Goal: Task Accomplishment & Management: Manage account settings

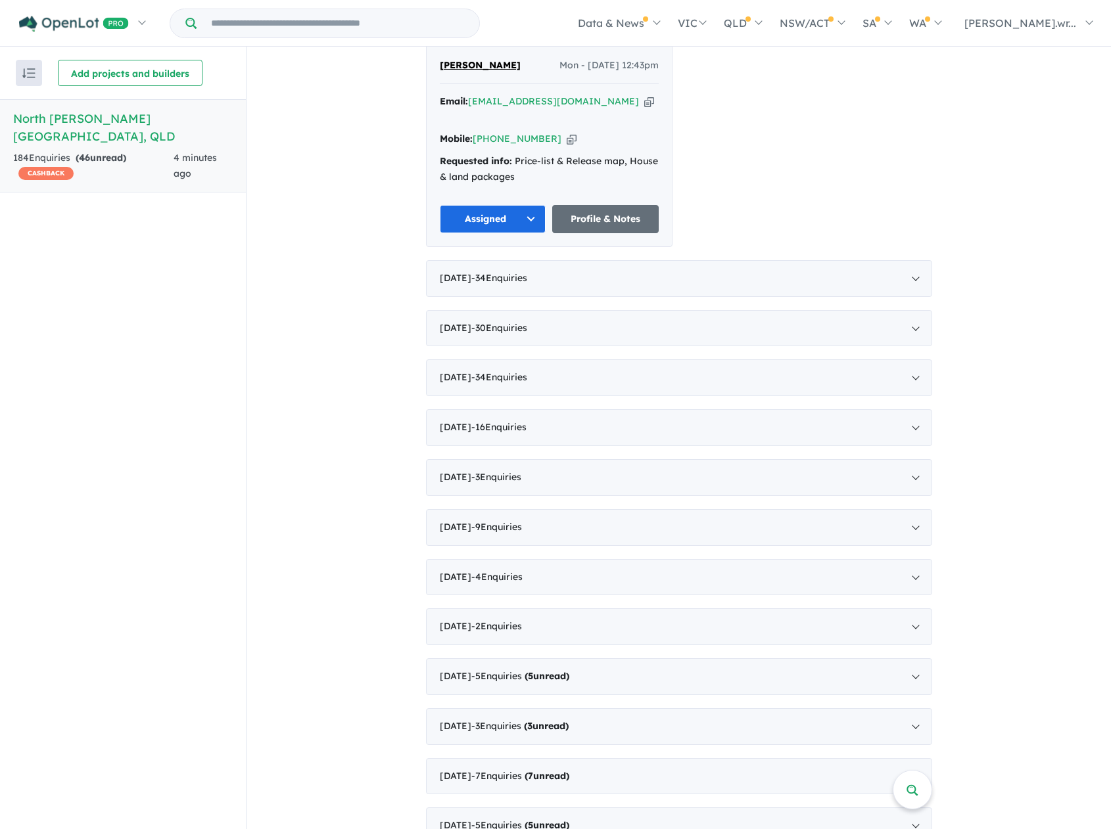
scroll to position [854, 0]
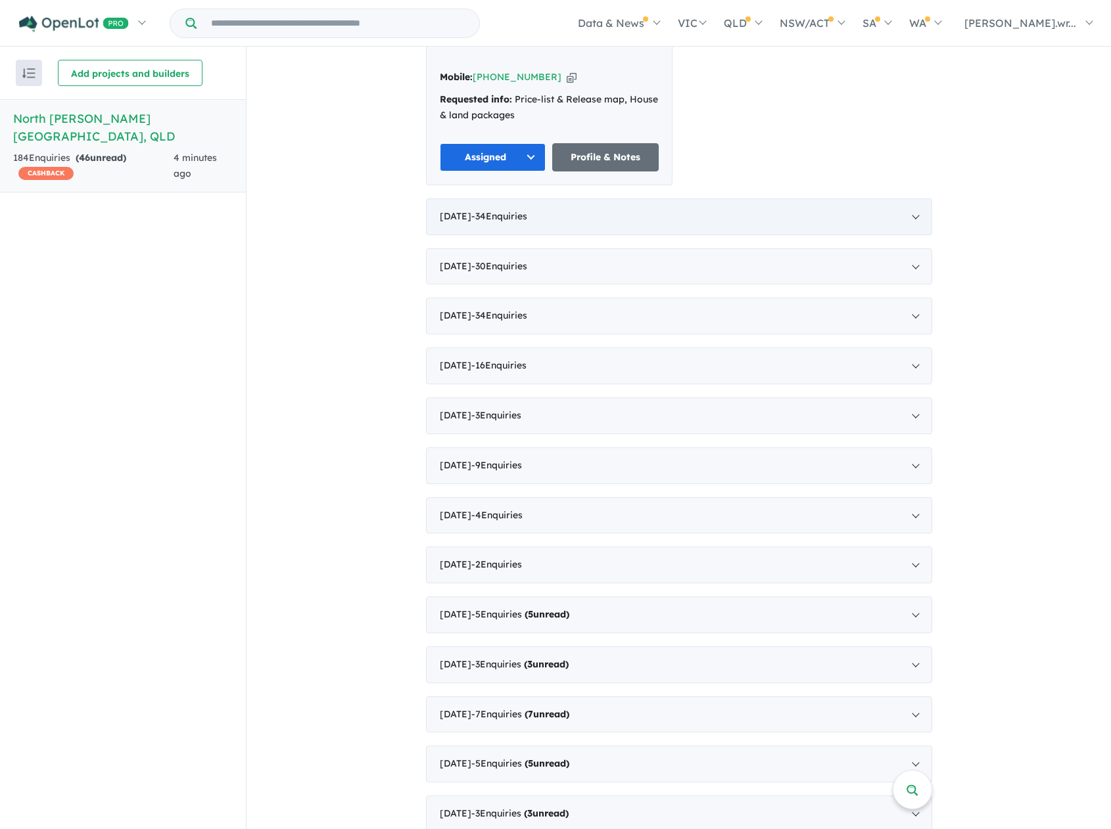
click at [910, 198] on div "August 2025 - 34 Enquir ies ( 0 unread)" at bounding box center [679, 216] width 506 height 37
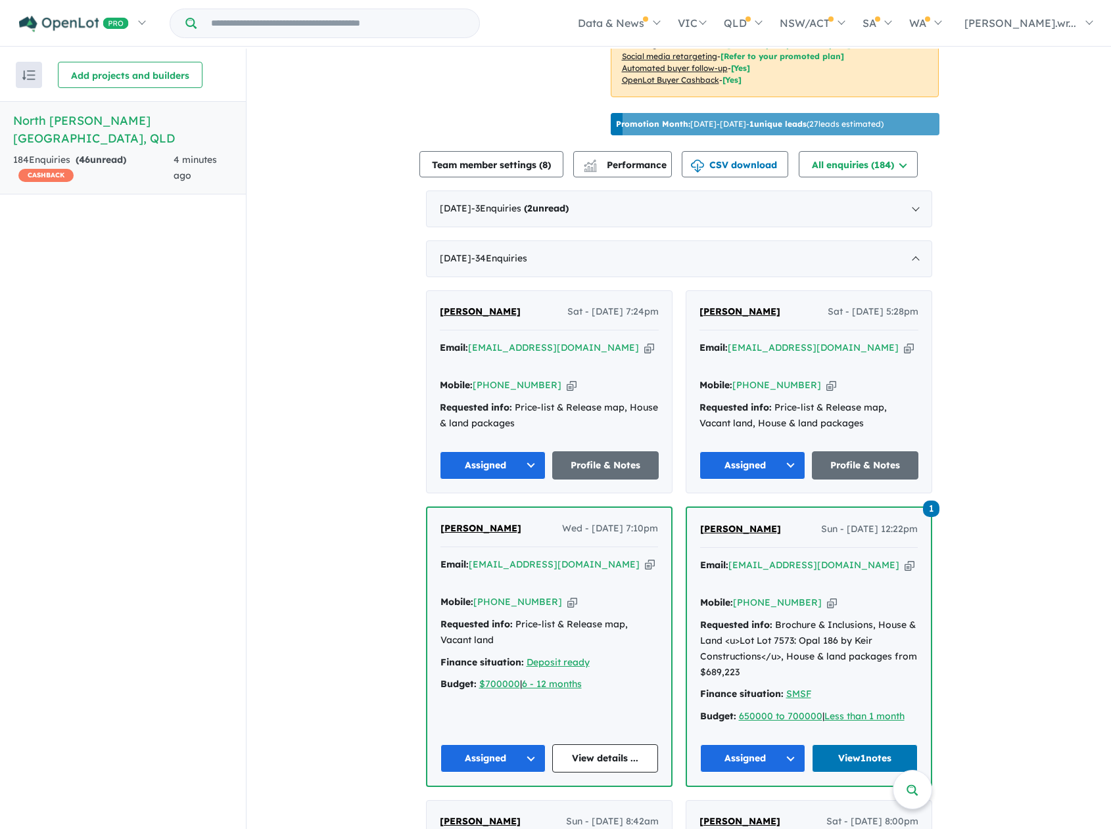
scroll to position [172, 0]
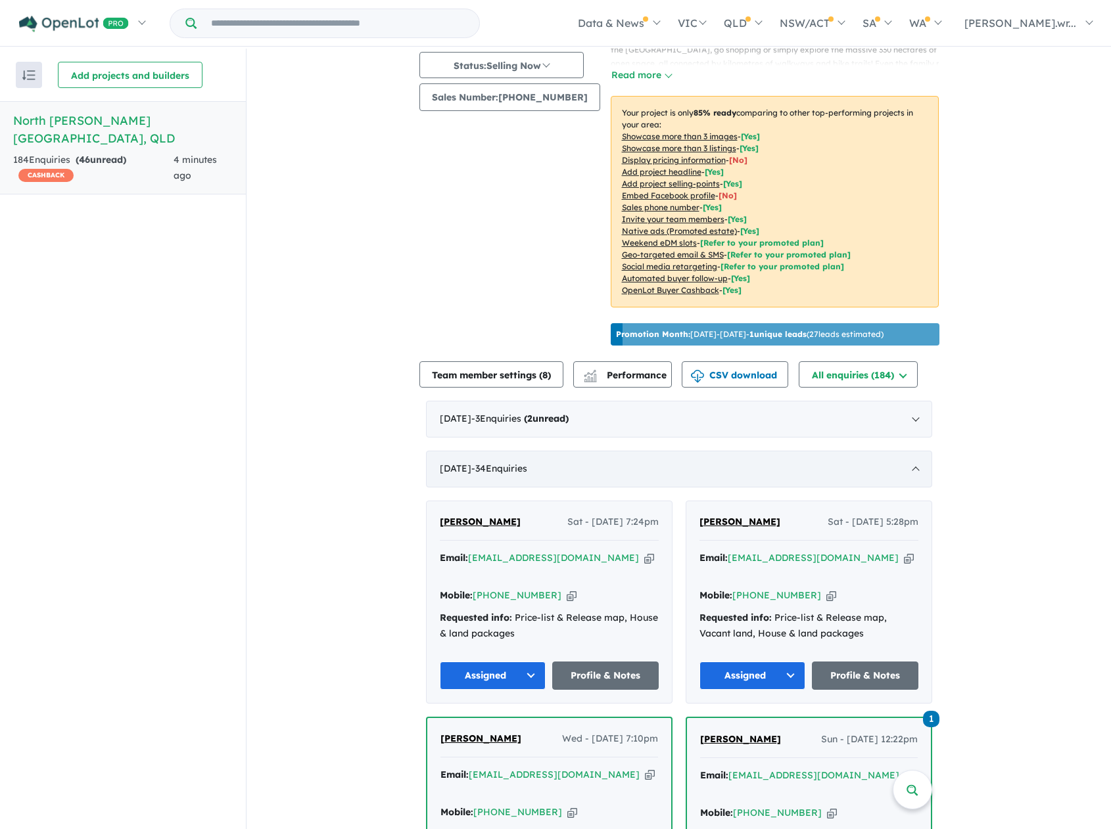
click at [913, 451] on div "August 2025 - 34 Enquir ies ( 0 unread)" at bounding box center [679, 469] width 506 height 37
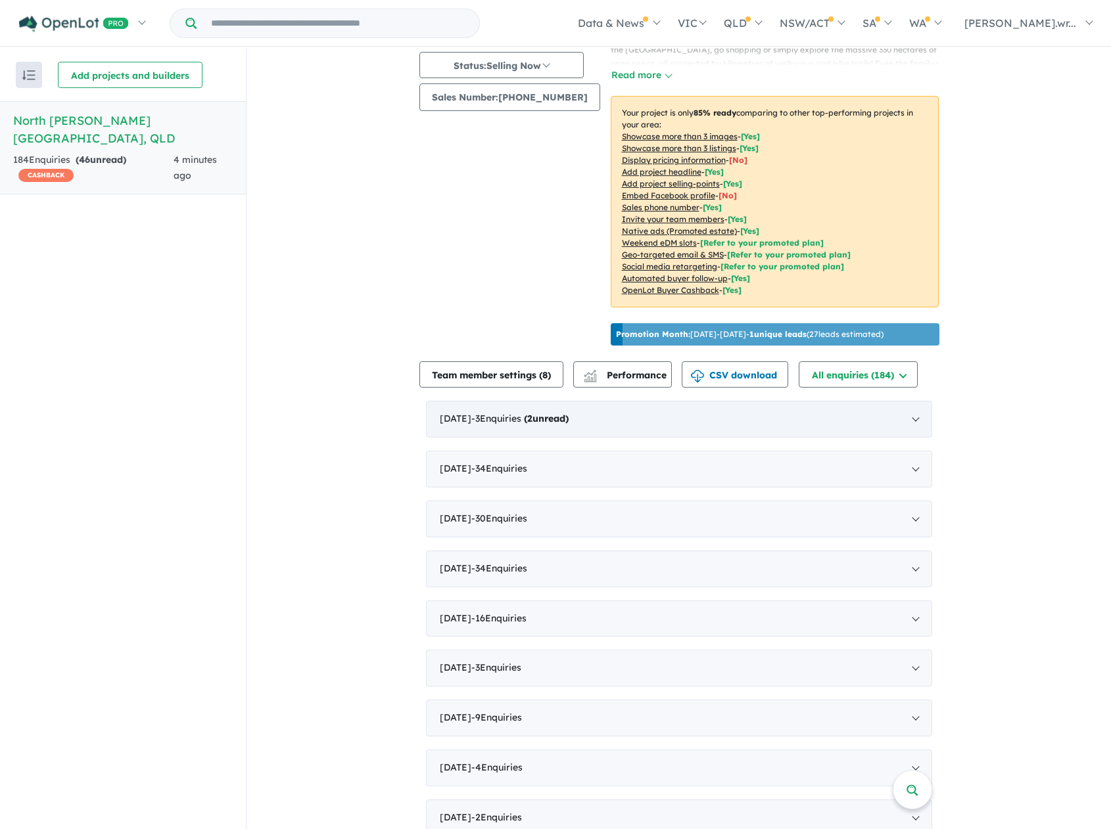
click at [914, 401] on div "September 2025 - 3 Enquir ies ( 2 unread)" at bounding box center [679, 419] width 506 height 37
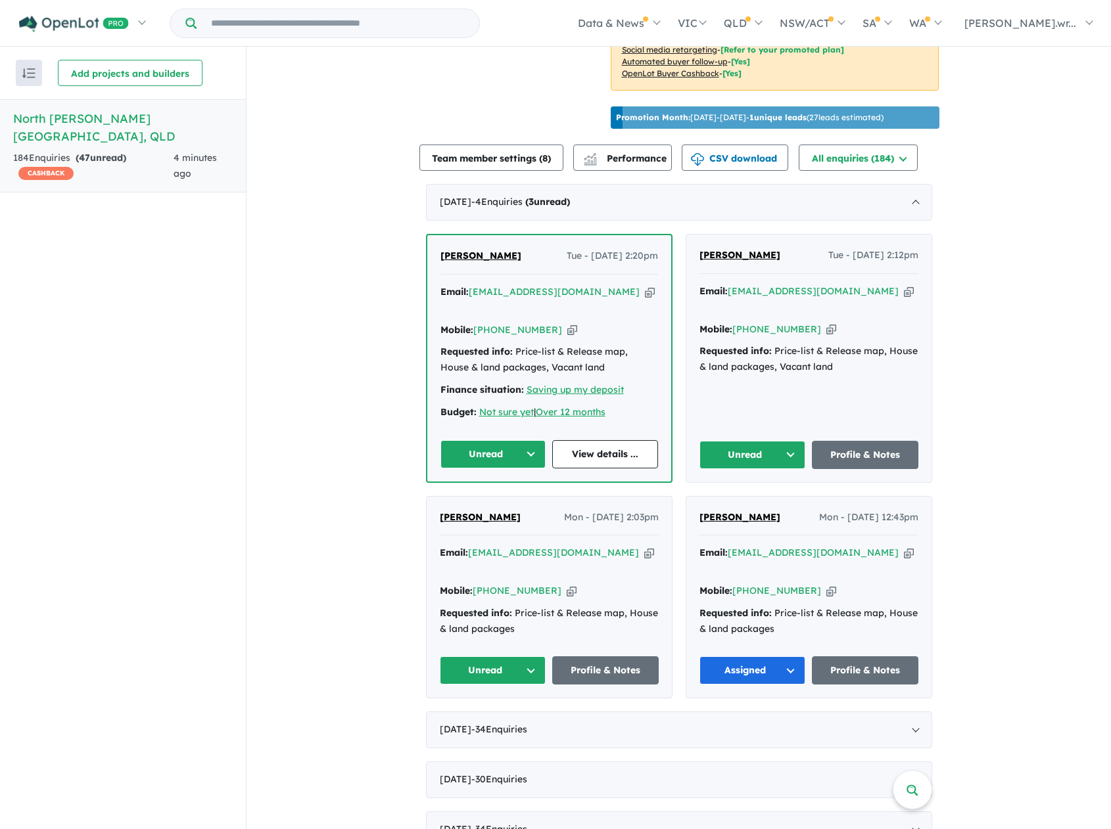
scroll to position [434, 0]
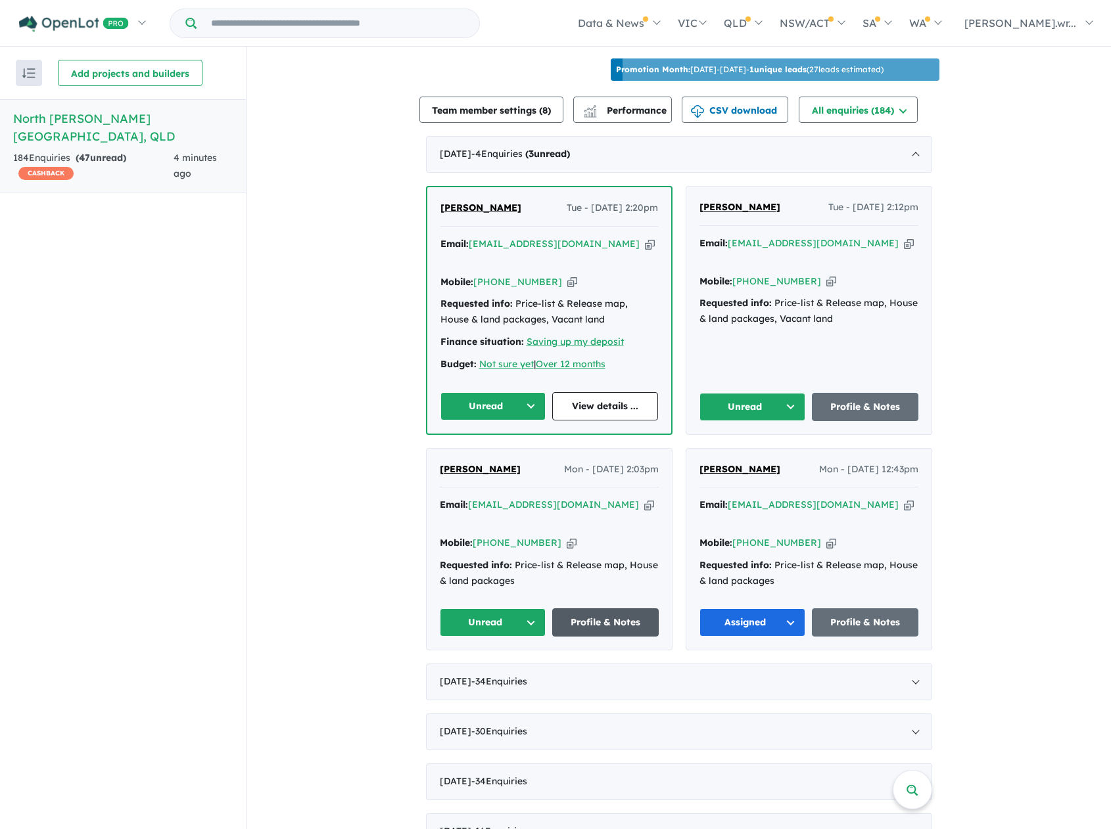
click at [572, 609] on link "Profile & Notes" at bounding box center [605, 623] width 106 height 28
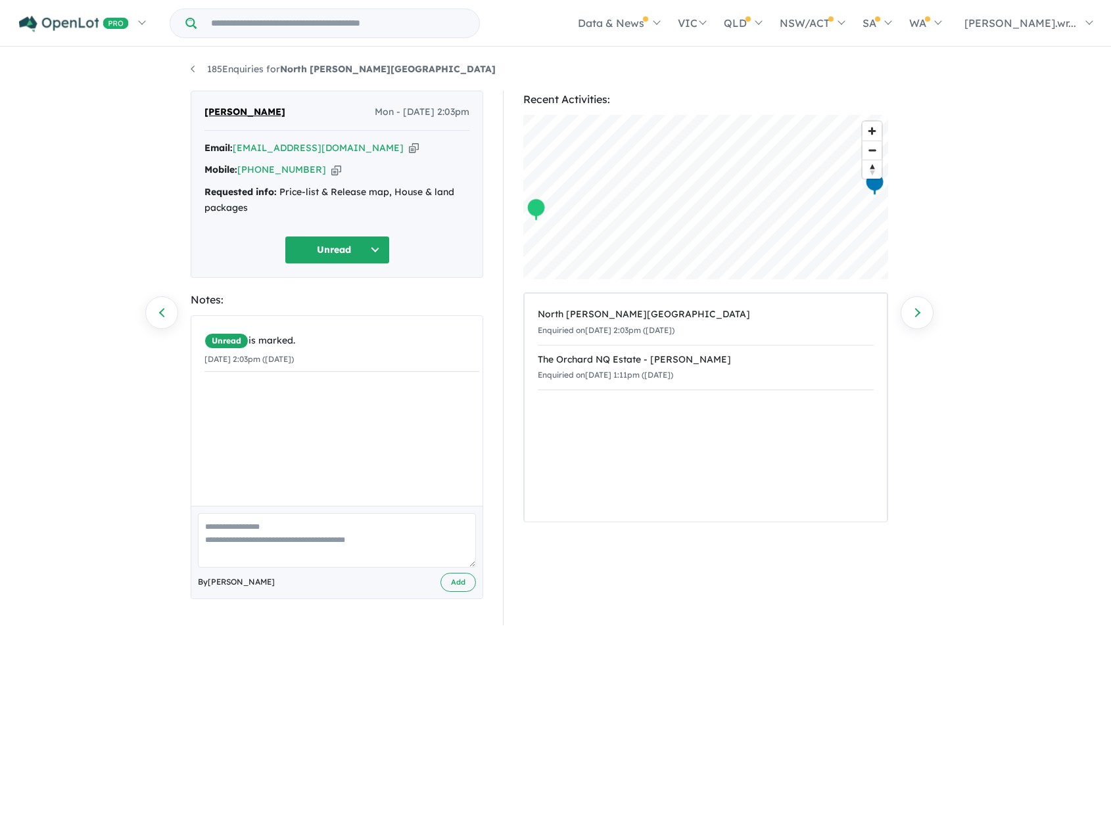
click at [381, 258] on button "Unread" at bounding box center [337, 250] width 105 height 28
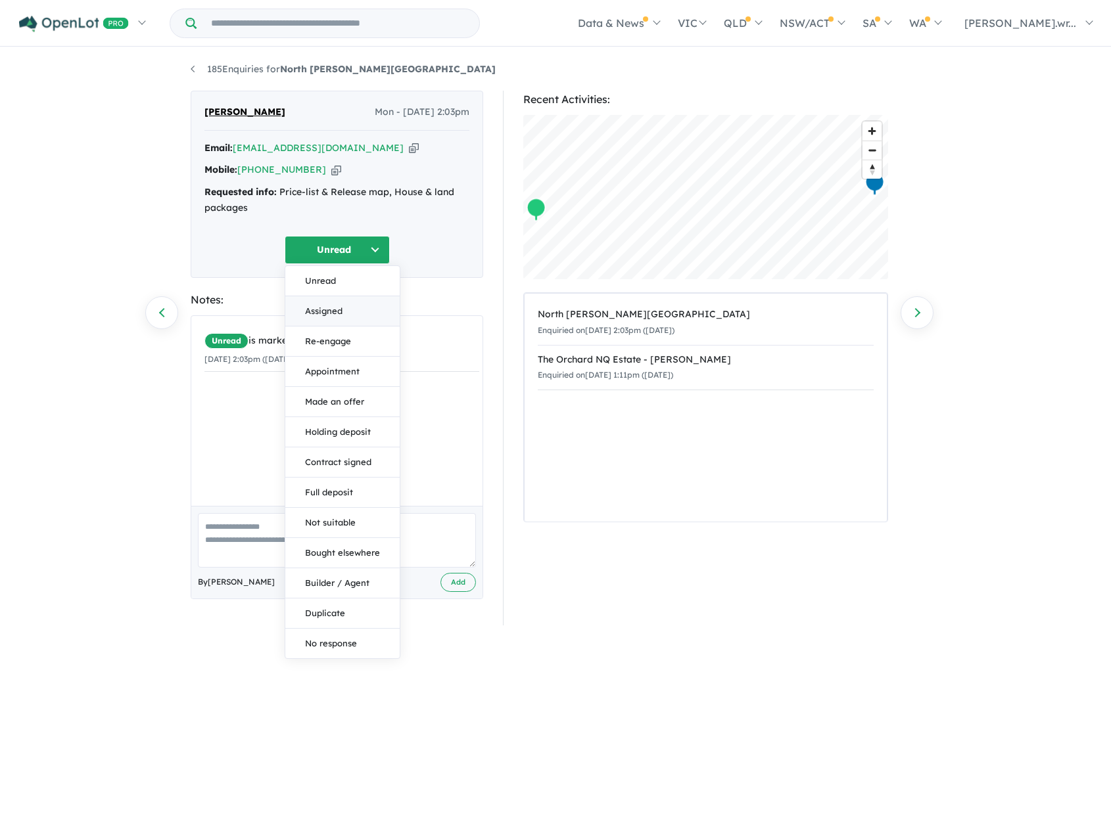
click at [338, 304] on button "Assigned" at bounding box center [342, 311] width 114 height 30
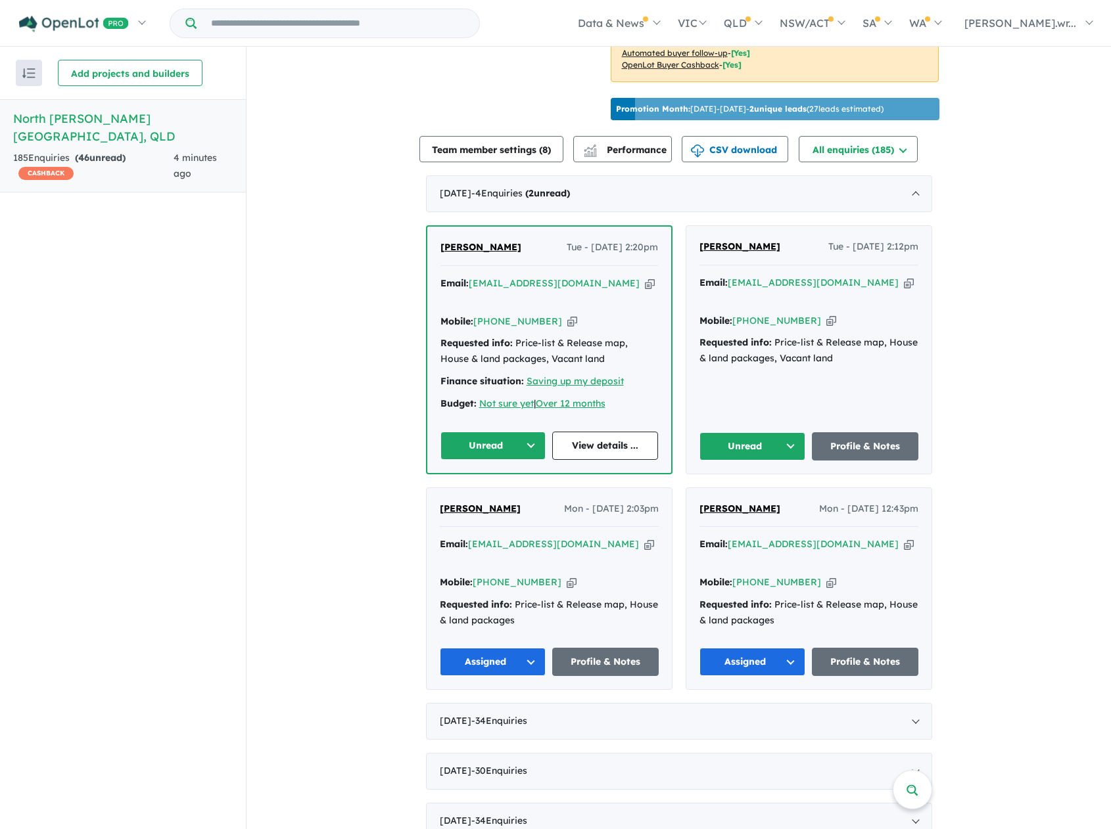
scroll to position [394, 0]
click at [903, 433] on link "Profile & Notes" at bounding box center [865, 447] width 106 height 28
click at [498, 432] on button "Unread" at bounding box center [493, 446] width 106 height 28
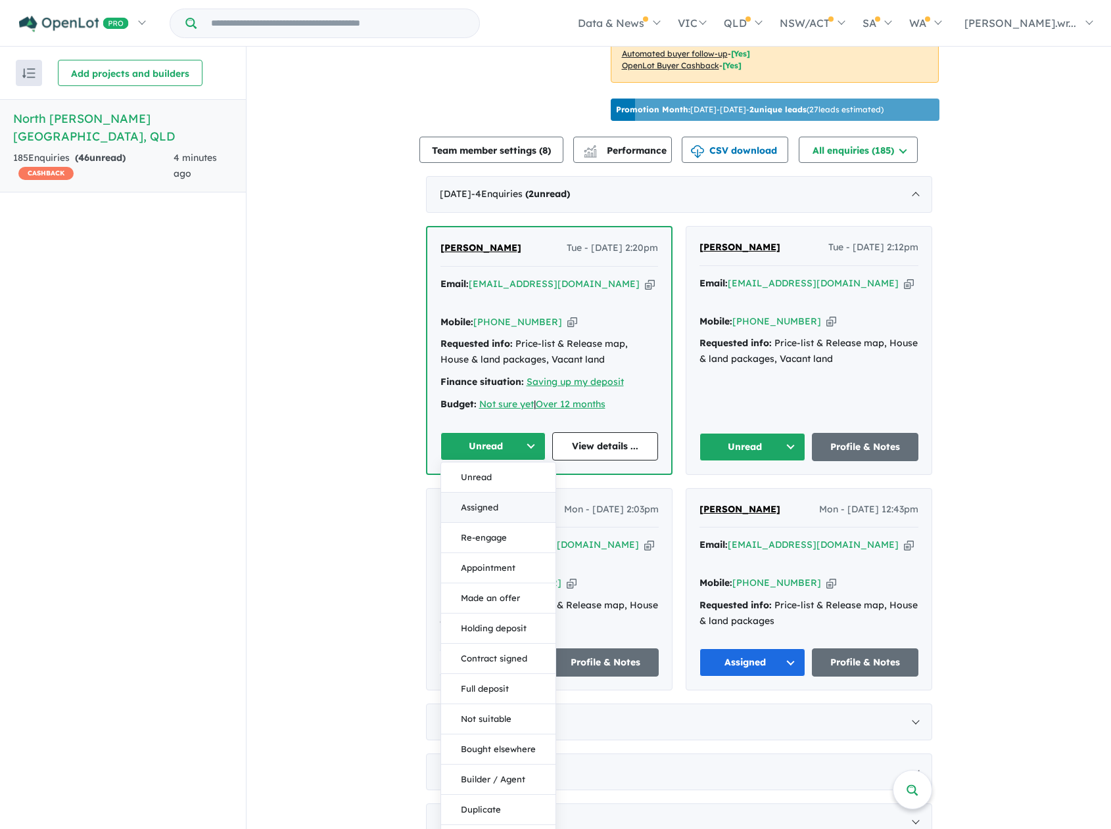
click at [486, 493] on button "Assigned" at bounding box center [498, 508] width 114 height 30
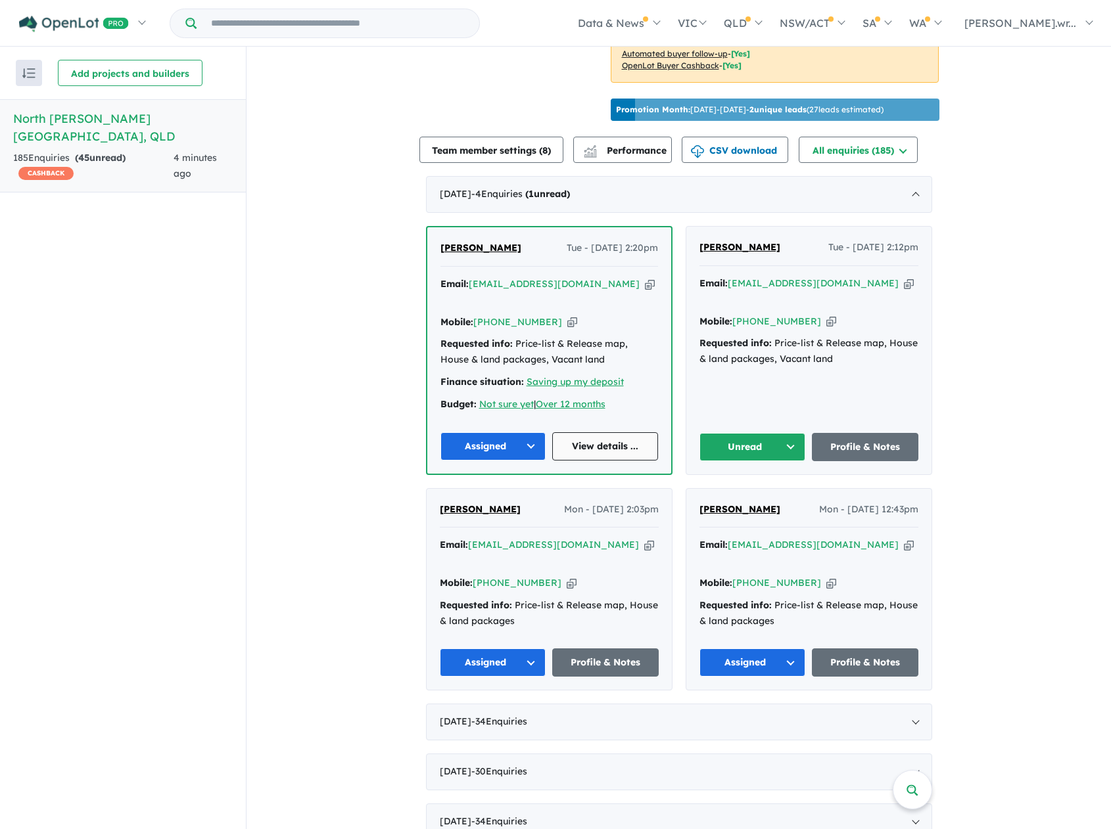
click at [599, 432] on link "View details ..." at bounding box center [605, 446] width 106 height 28
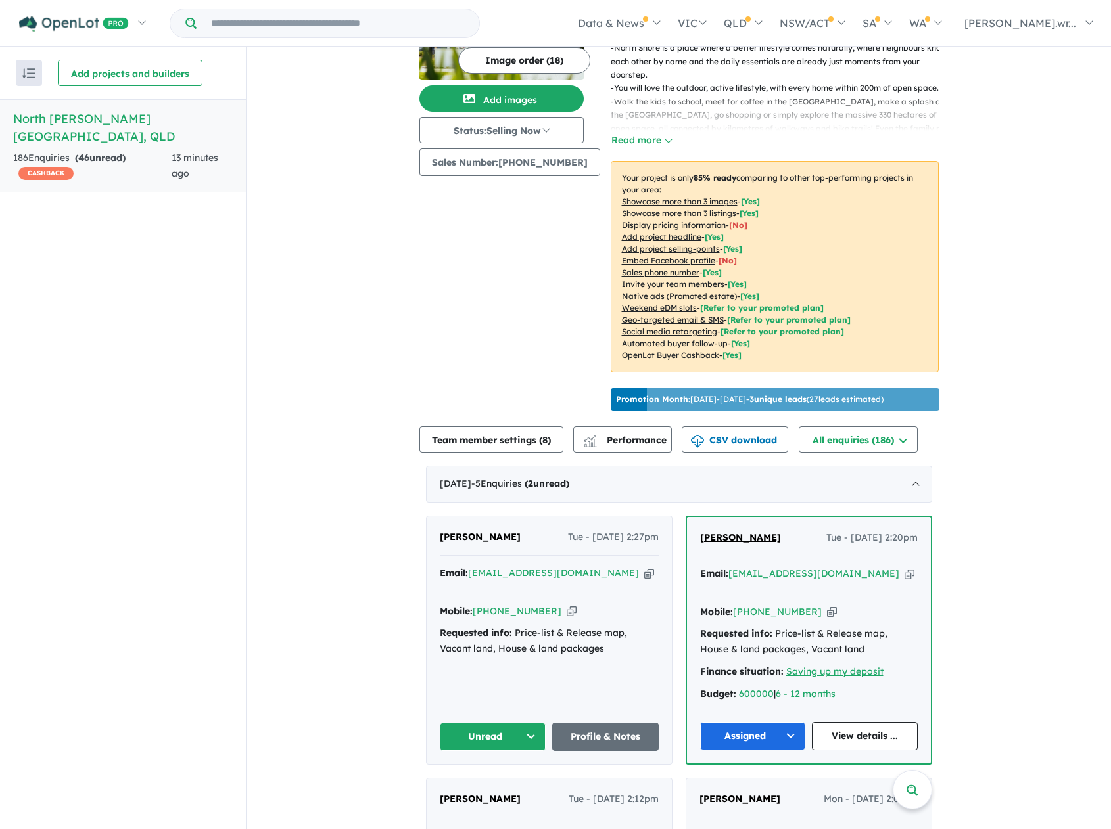
scroll to position [263, 0]
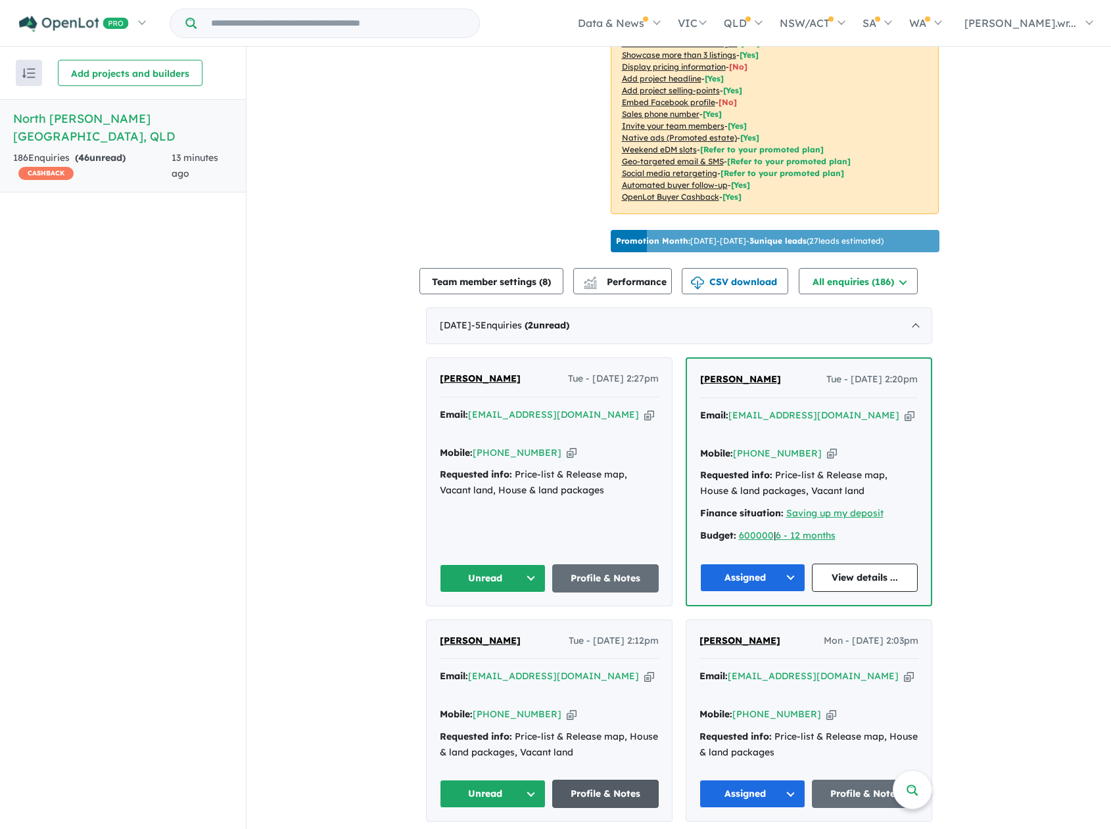
click at [624, 780] on link "Profile & Notes" at bounding box center [605, 794] width 106 height 28
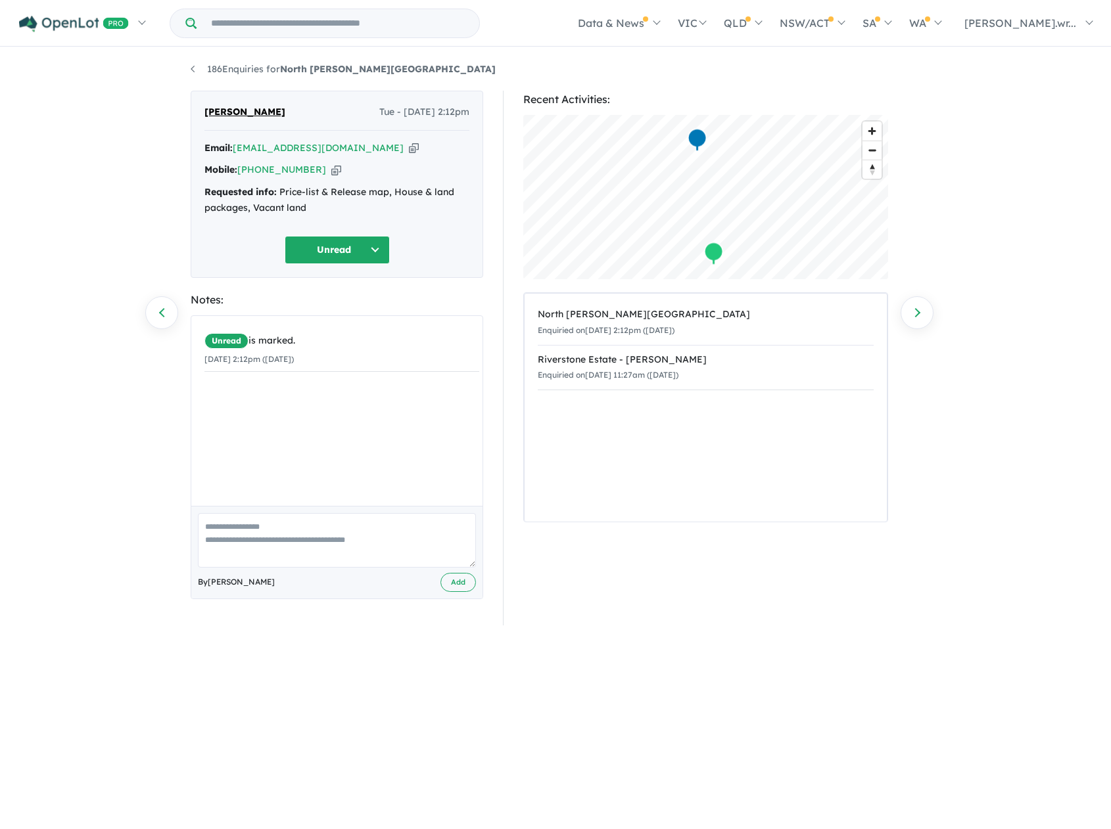
click at [350, 244] on button "Unread" at bounding box center [337, 250] width 105 height 28
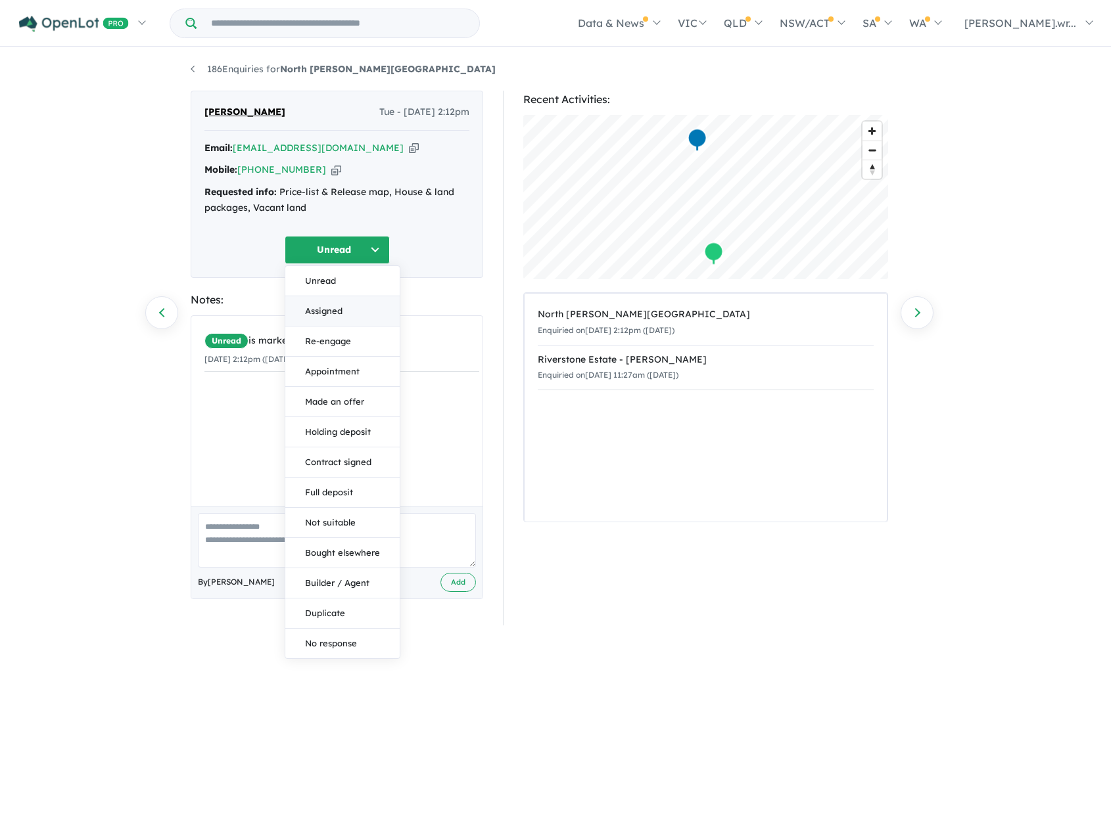
click at [342, 313] on button "Assigned" at bounding box center [342, 311] width 114 height 30
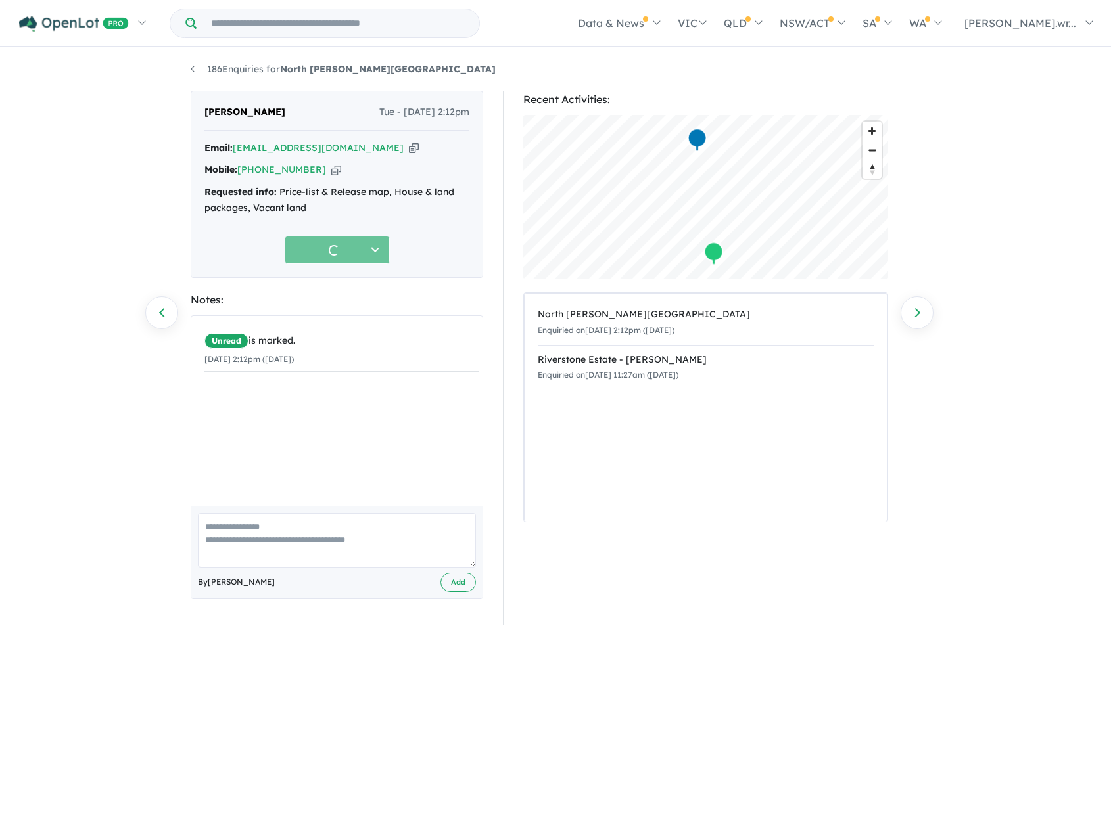
click at [287, 534] on textarea at bounding box center [337, 540] width 278 height 55
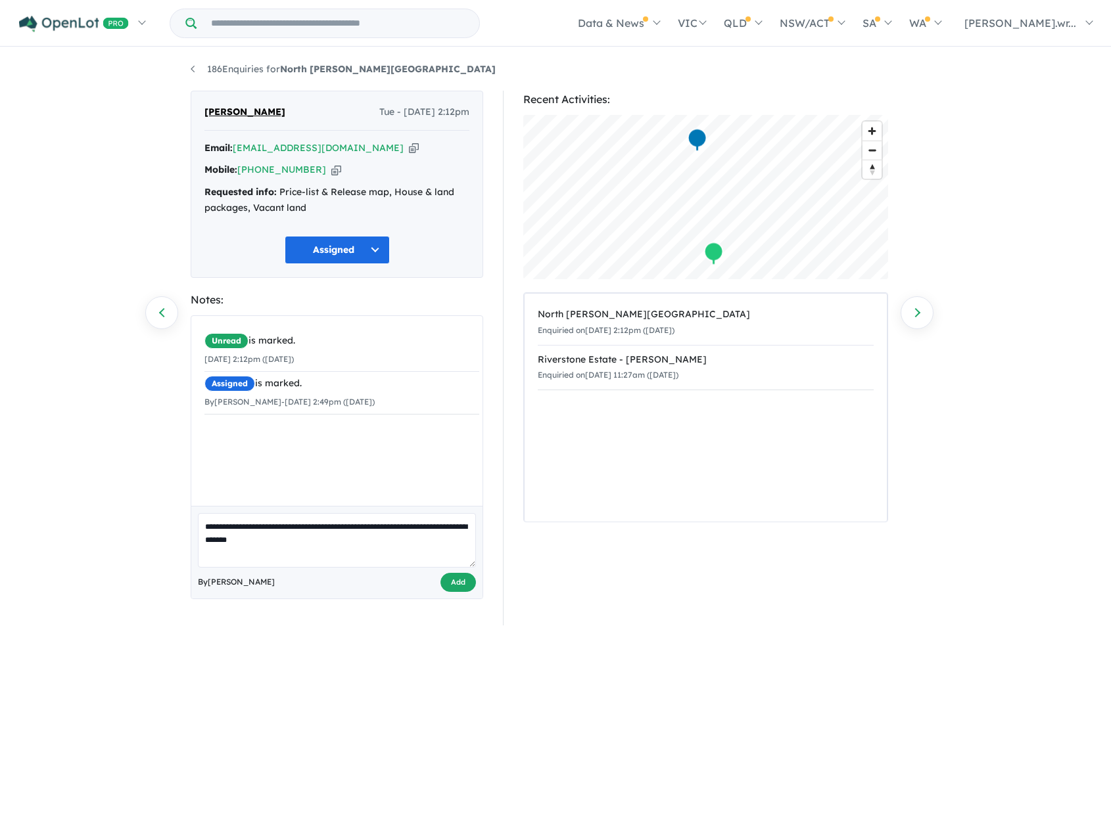
type textarea "**********"
click at [471, 589] on button "Add" at bounding box center [457, 582] width 35 height 19
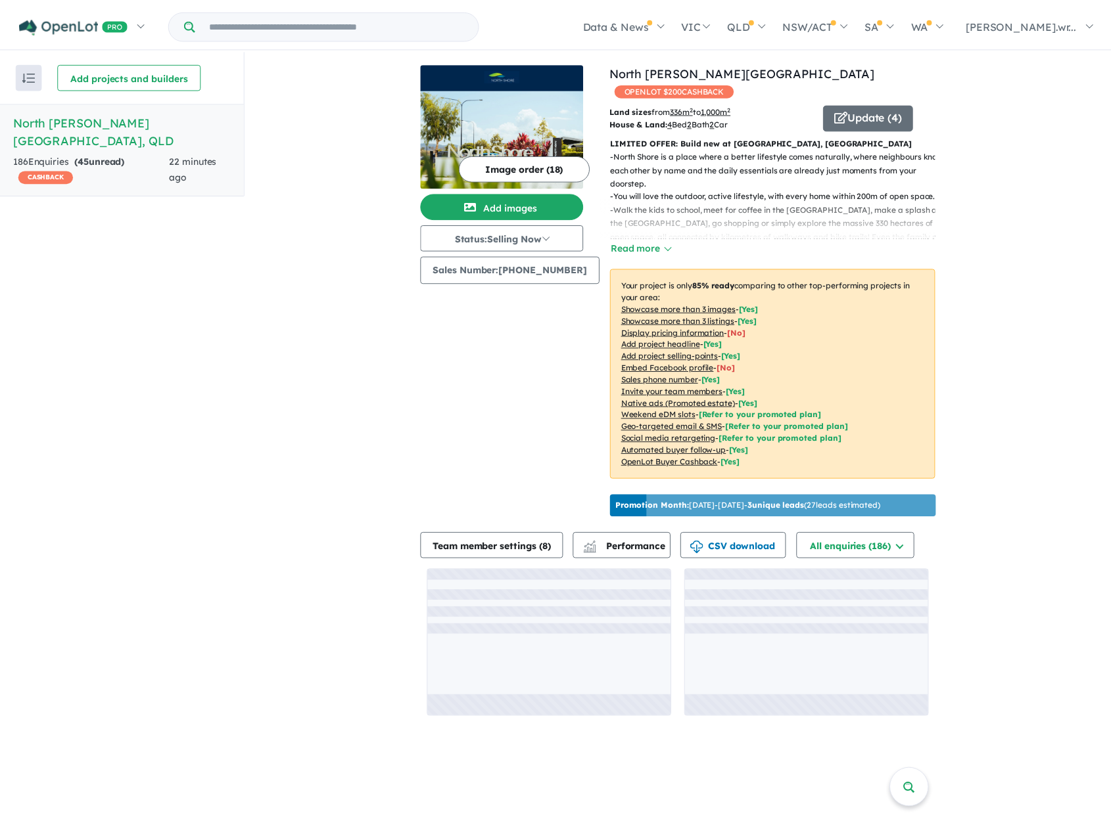
scroll to position [2, 0]
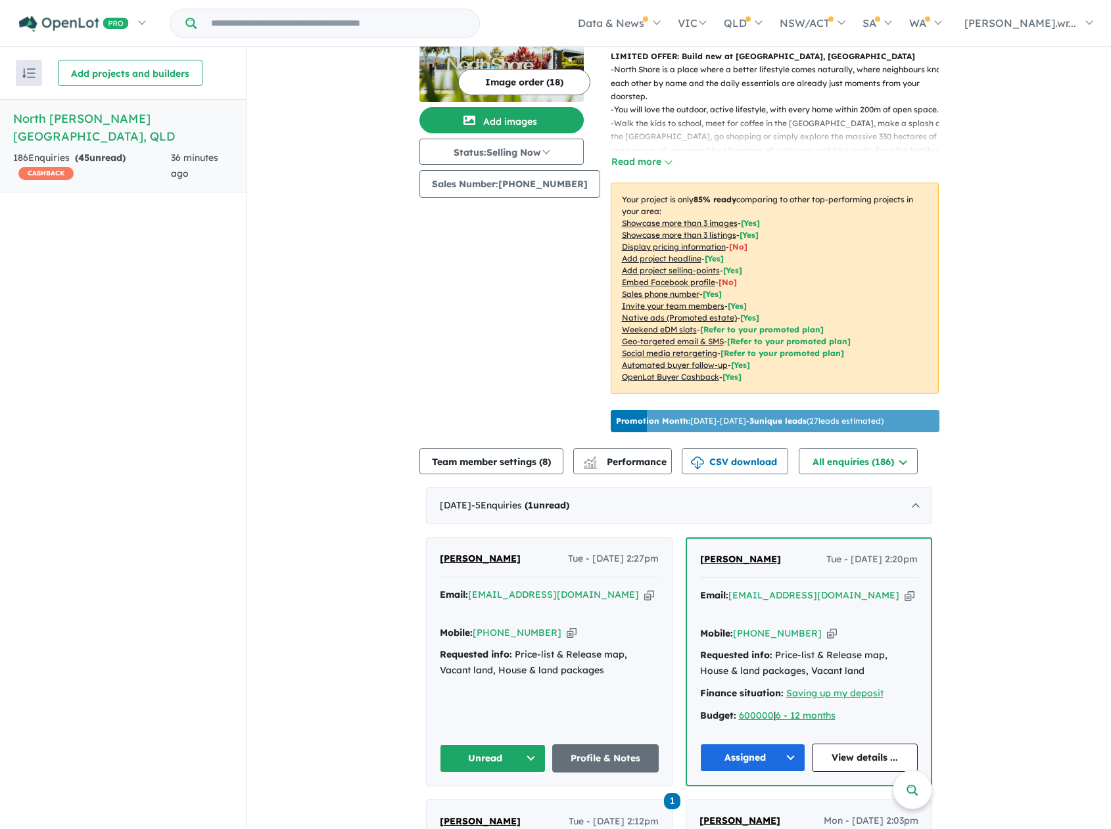
scroll to position [197, 0]
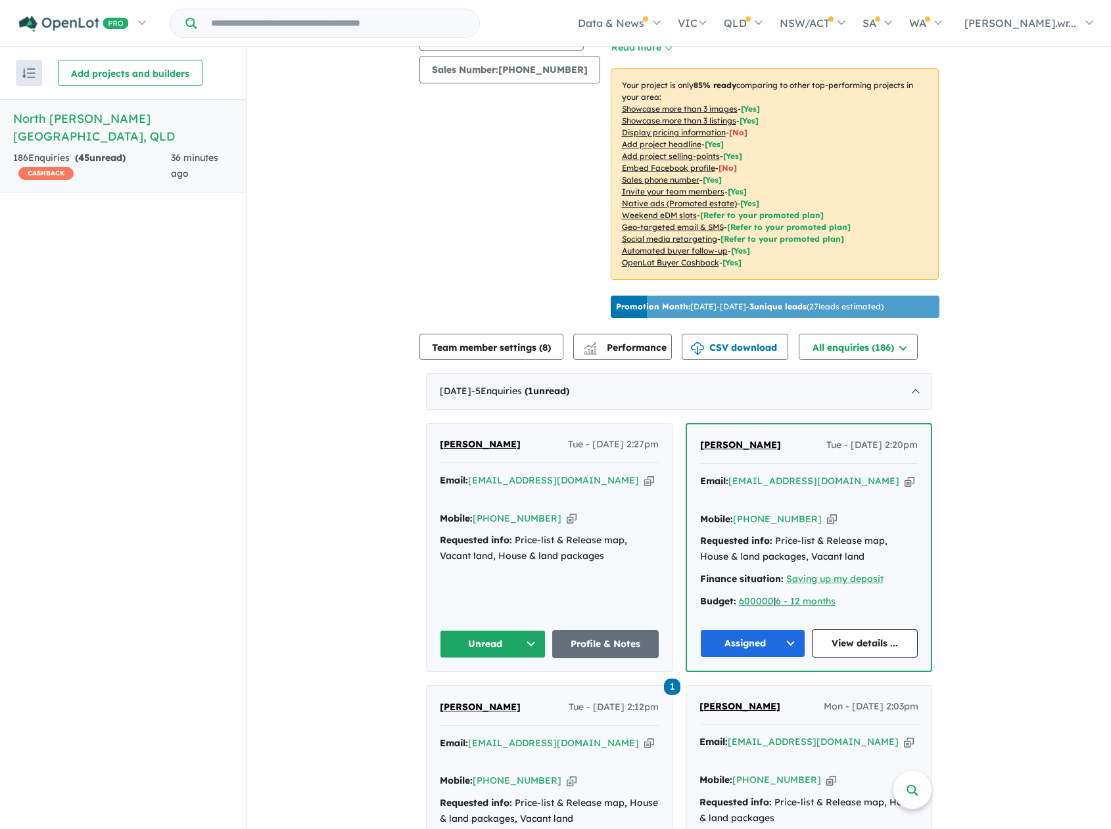
click at [505, 630] on button "Unread" at bounding box center [493, 644] width 106 height 28
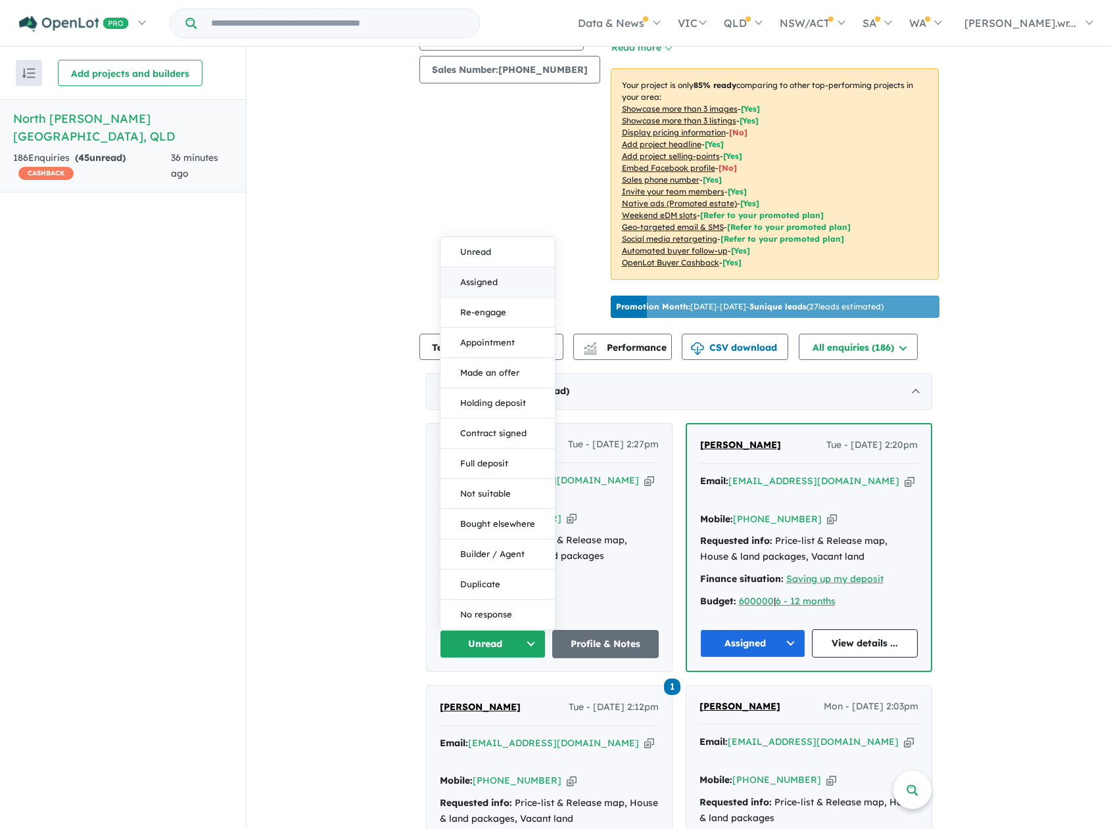
click at [501, 267] on button "Assigned" at bounding box center [497, 282] width 114 height 30
